Goal: Check status: Check status

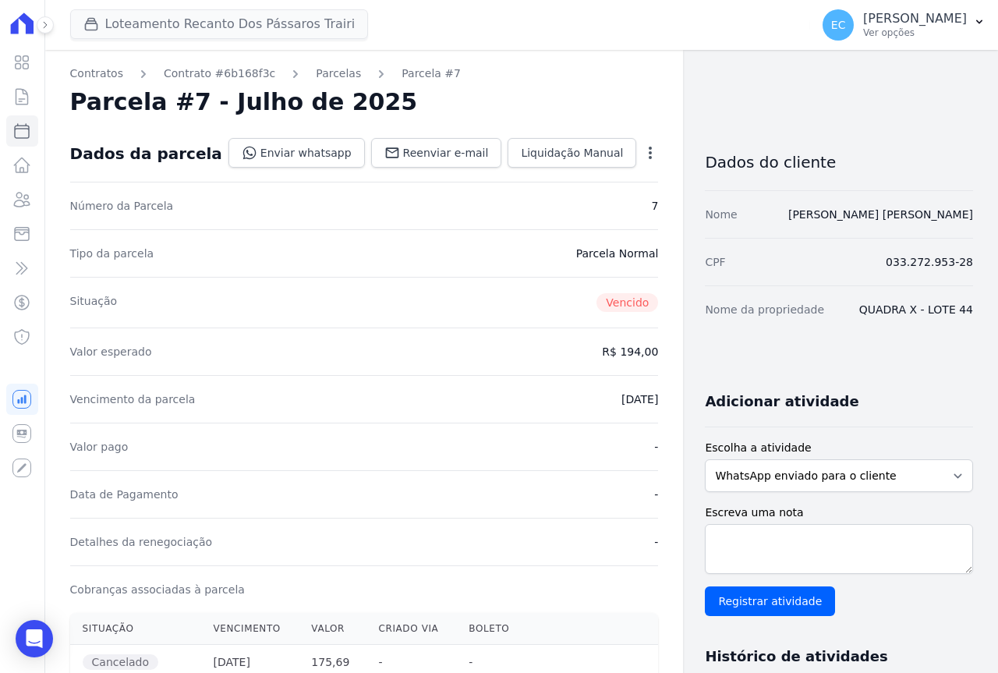
scroll to position [234, 0]
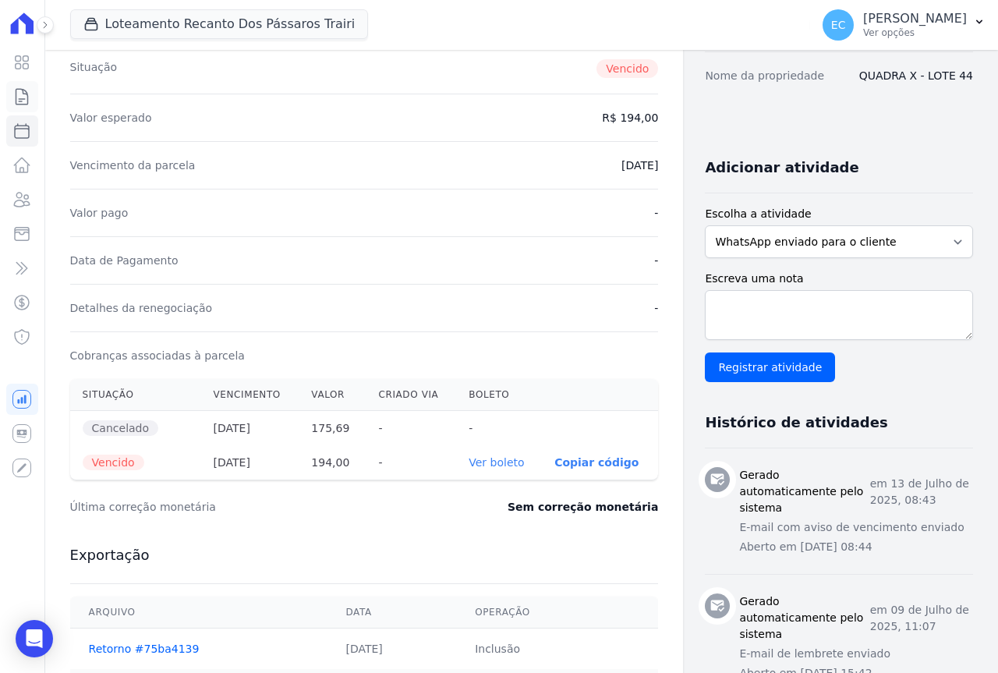
click at [25, 107] on link "Contratos" at bounding box center [22, 96] width 32 height 31
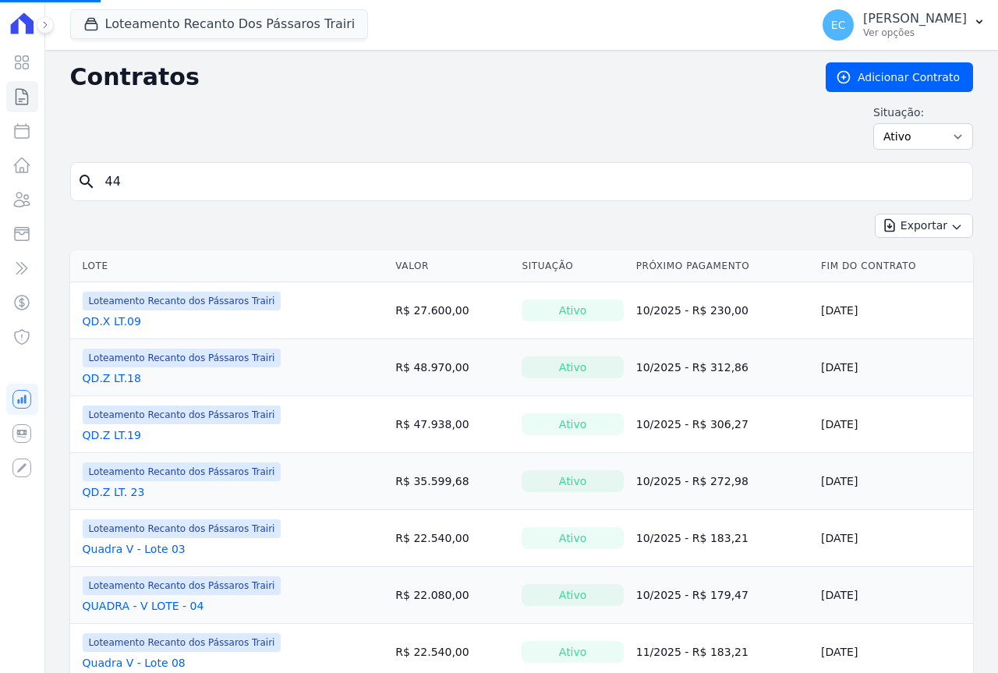
click at [143, 181] on input "44" at bounding box center [531, 181] width 870 height 31
drag, startPoint x: 149, startPoint y: 184, endPoint x: 187, endPoint y: 193, distance: 39.2
click at [186, 192] on input "search" at bounding box center [531, 181] width 870 height 31
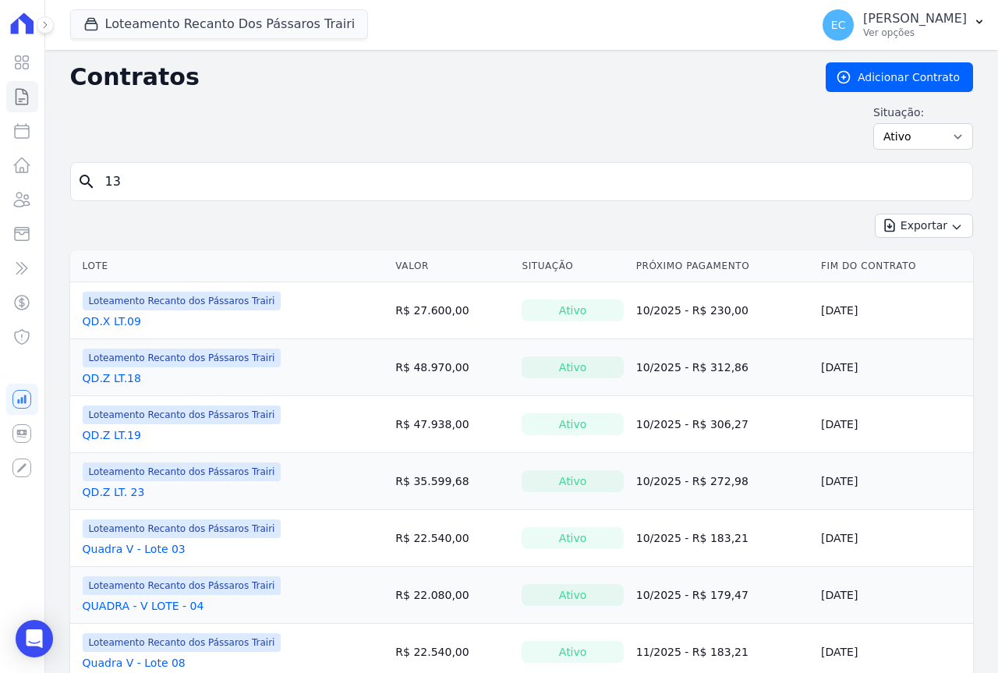
type input "13"
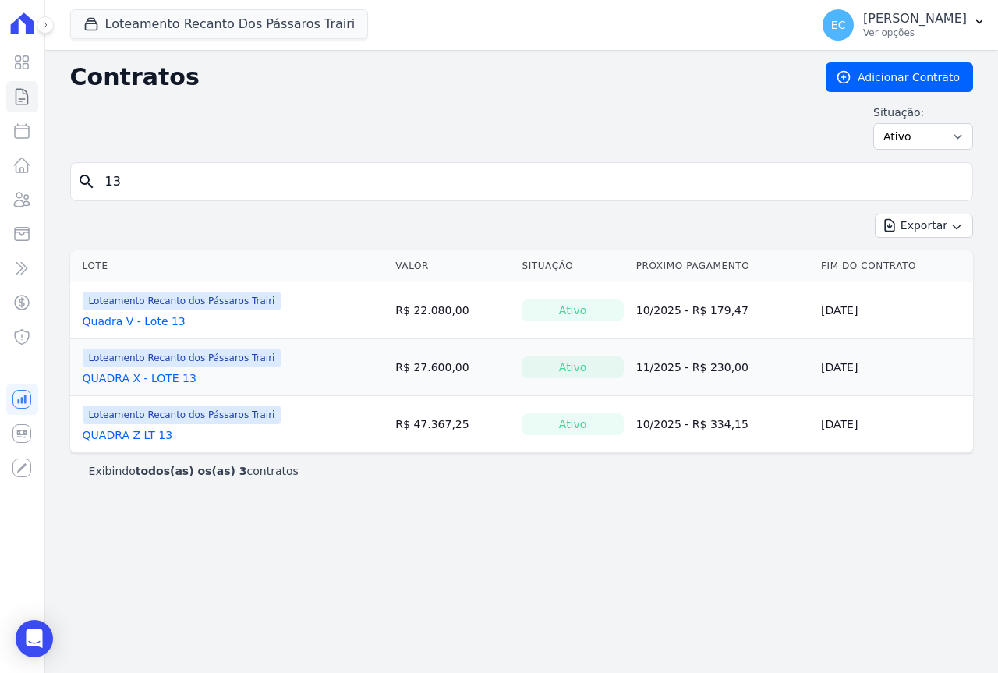
click at [121, 440] on link "QUADRA Z LT 13" at bounding box center [128, 435] width 90 height 16
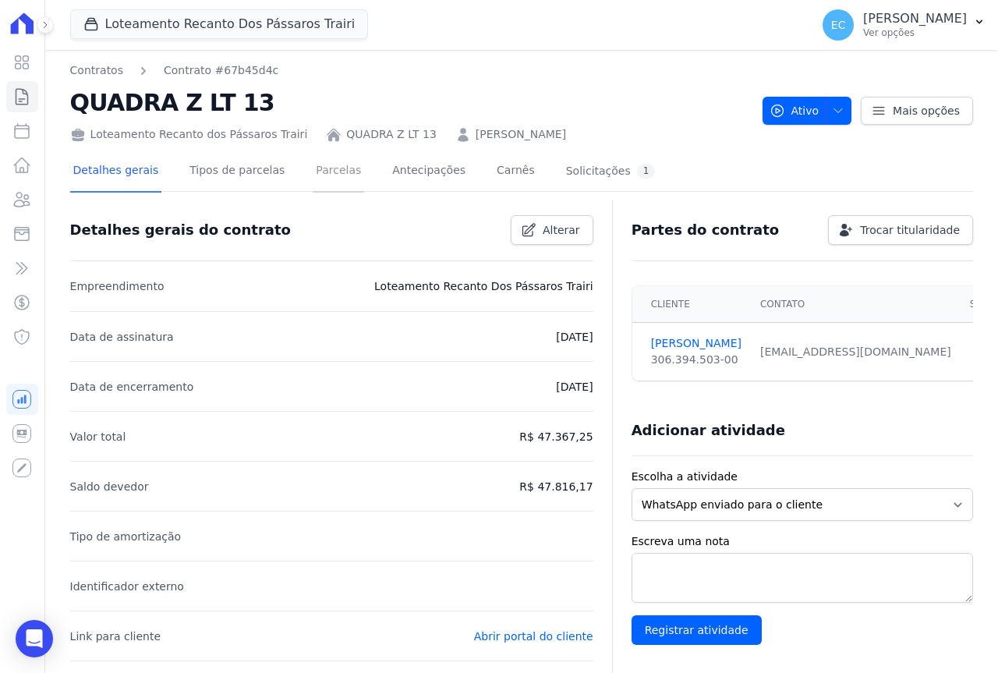
click at [327, 164] on link "Parcelas" at bounding box center [338, 171] width 51 height 41
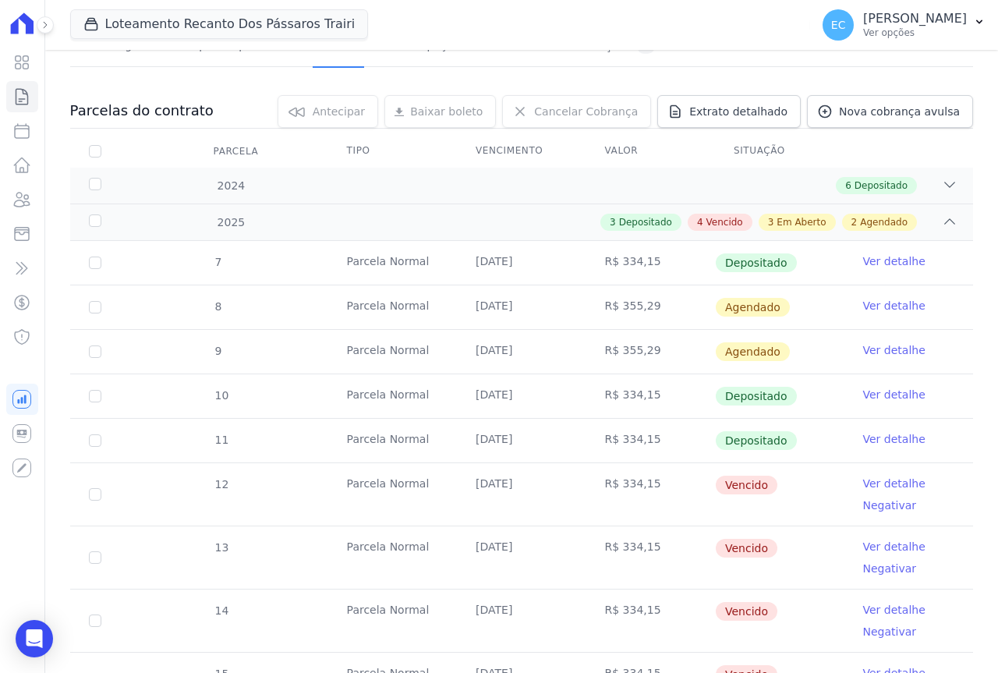
scroll to position [390, 0]
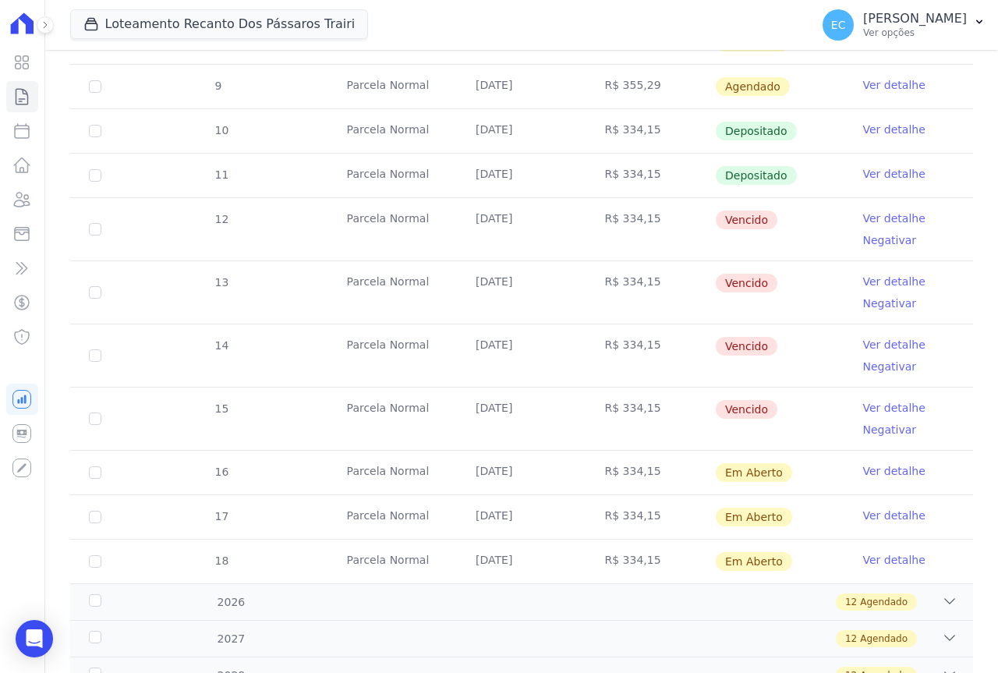
click at [881, 224] on link "Ver detalhe" at bounding box center [894, 218] width 62 height 16
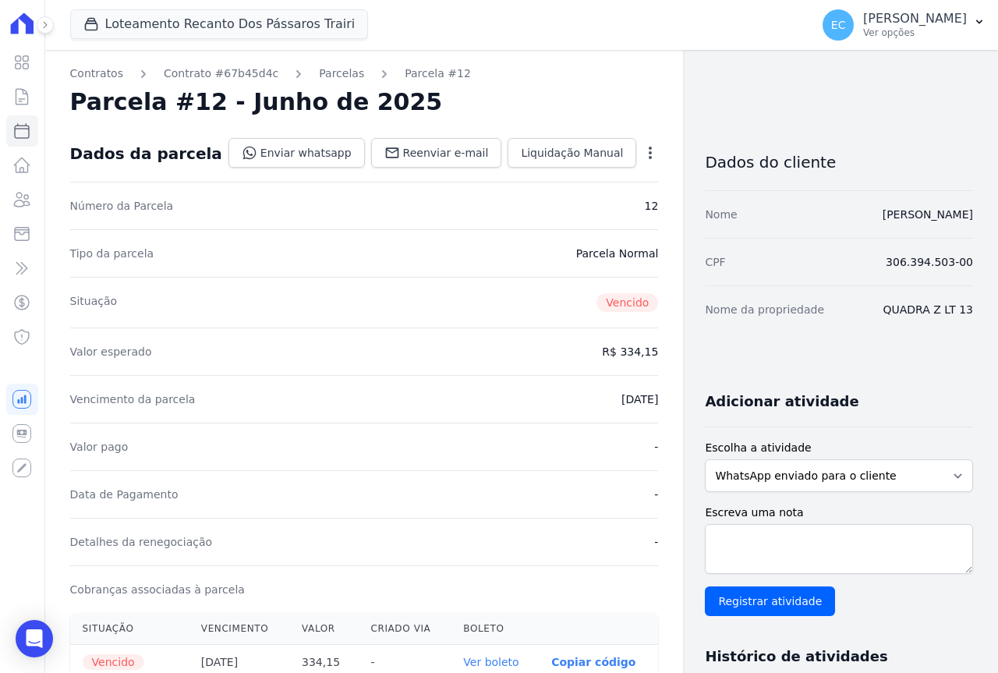
click at [469, 662] on link "Ver boleto" at bounding box center [490, 662] width 55 height 12
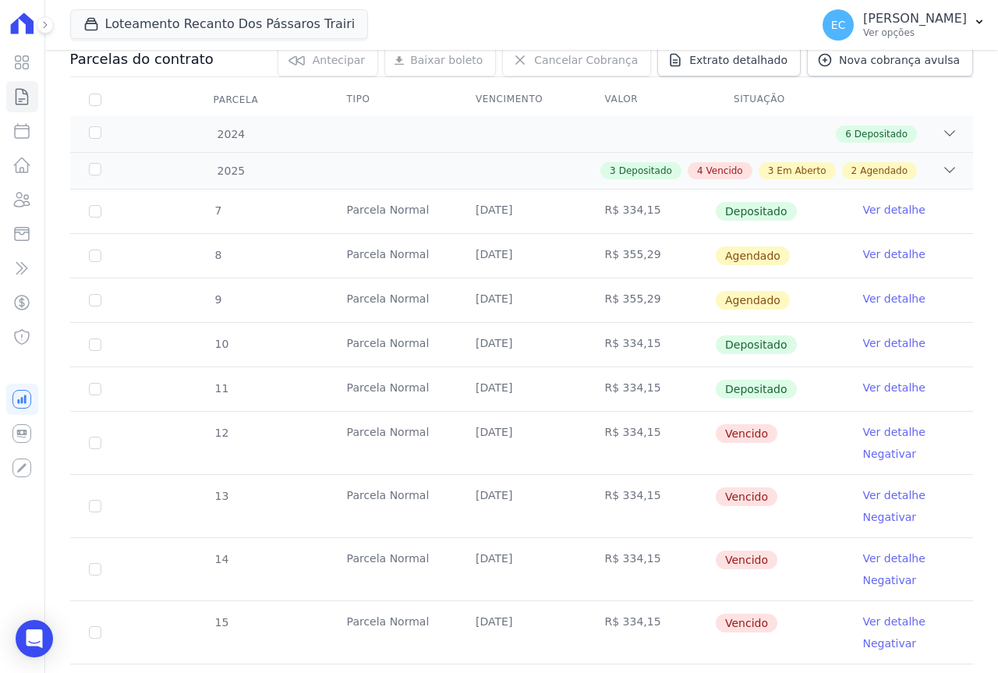
scroll to position [234, 0]
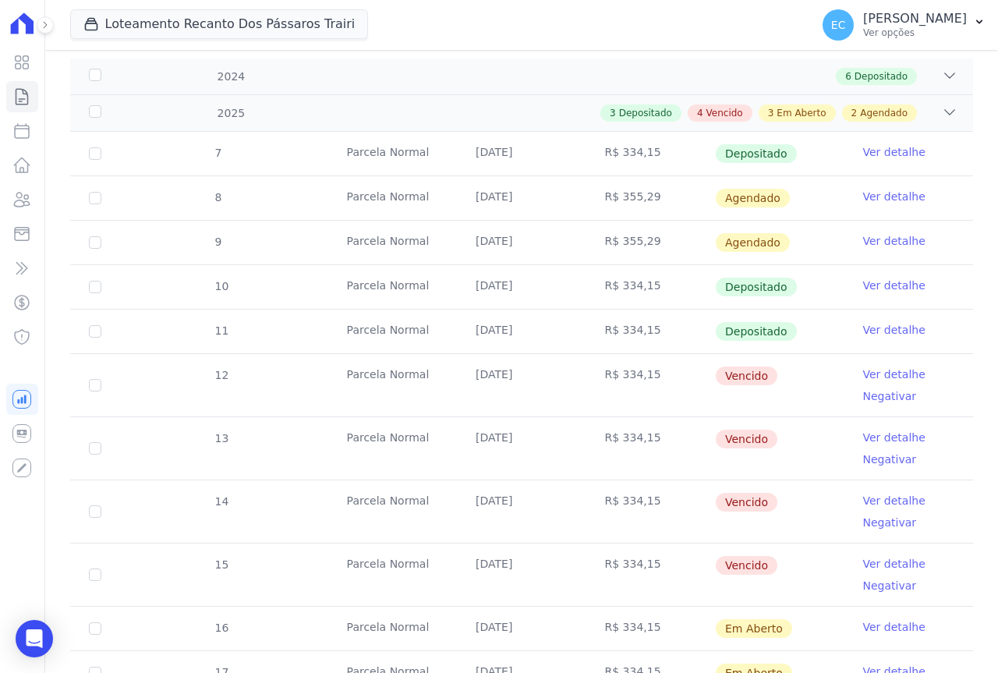
click at [877, 435] on link "Ver detalhe" at bounding box center [894, 438] width 62 height 16
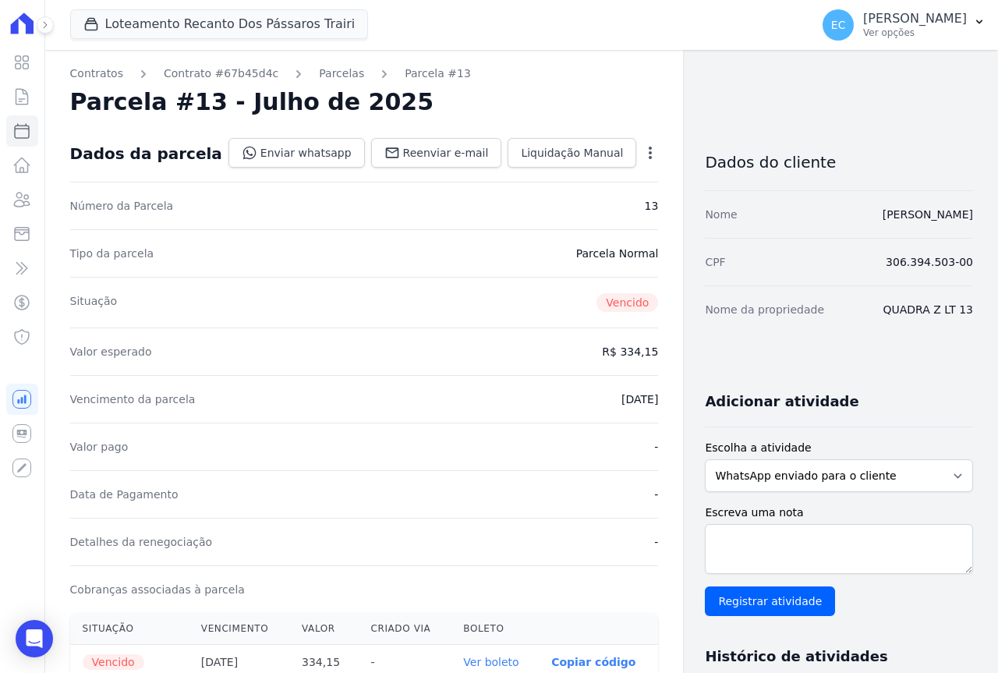
click at [483, 658] on link "Ver boleto" at bounding box center [490, 662] width 55 height 12
